Goal: Download file/media

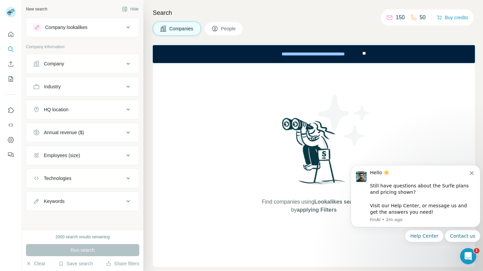
click at [473, 173] on icon "Dismiss notification" at bounding box center [472, 173] width 4 height 4
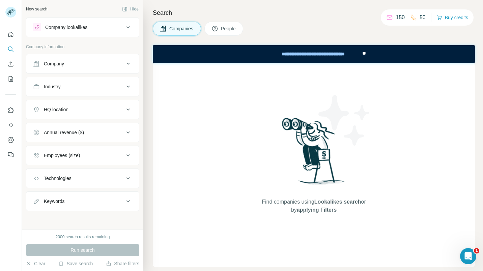
click at [121, 57] on button "Company" at bounding box center [82, 64] width 113 height 16
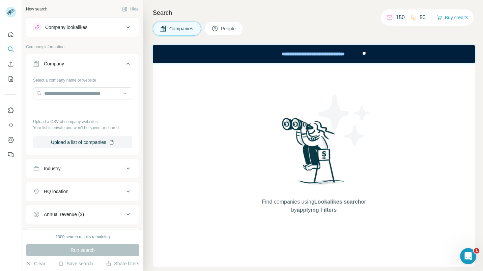
click at [121, 57] on button "Company" at bounding box center [82, 65] width 113 height 19
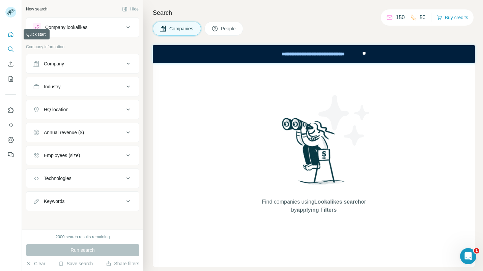
click at [12, 31] on icon "Quick start" at bounding box center [10, 34] width 7 height 7
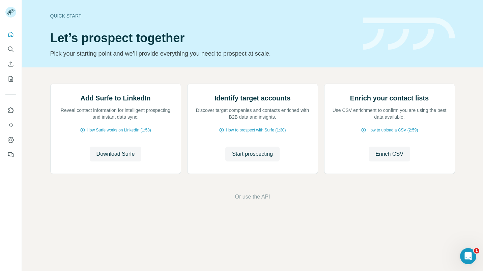
scroll to position [19, 0]
click at [140, 133] on span "How Surfe works on LinkedIn (1:58)" at bounding box center [119, 130] width 64 height 6
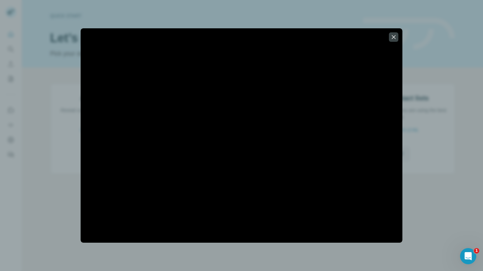
click at [397, 34] on icon "button" at bounding box center [393, 37] width 7 height 7
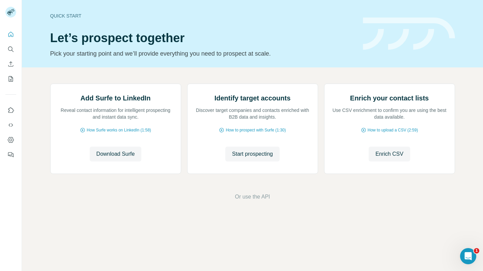
click at [108, 158] on span "Download Surfe" at bounding box center [116, 154] width 38 height 8
